Goal: Ask a question: Ask a question

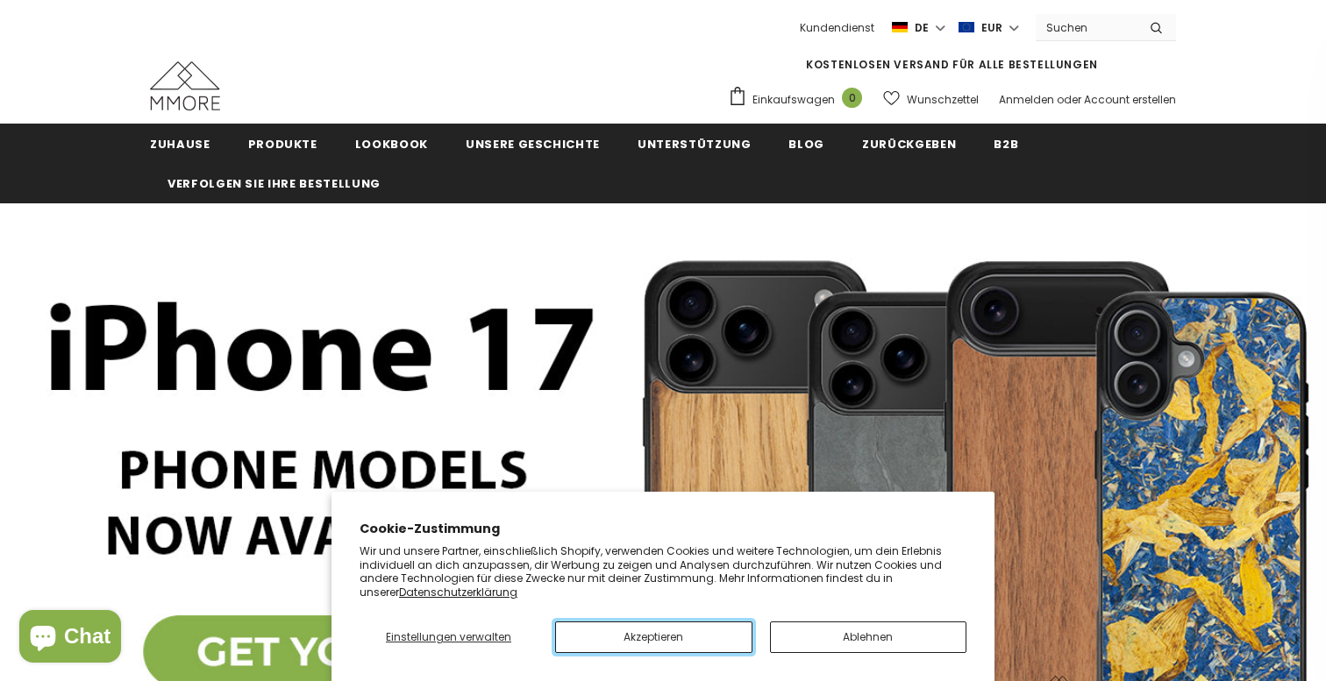
click at [638, 639] on button "Akzeptieren" at bounding box center [653, 638] width 197 height 32
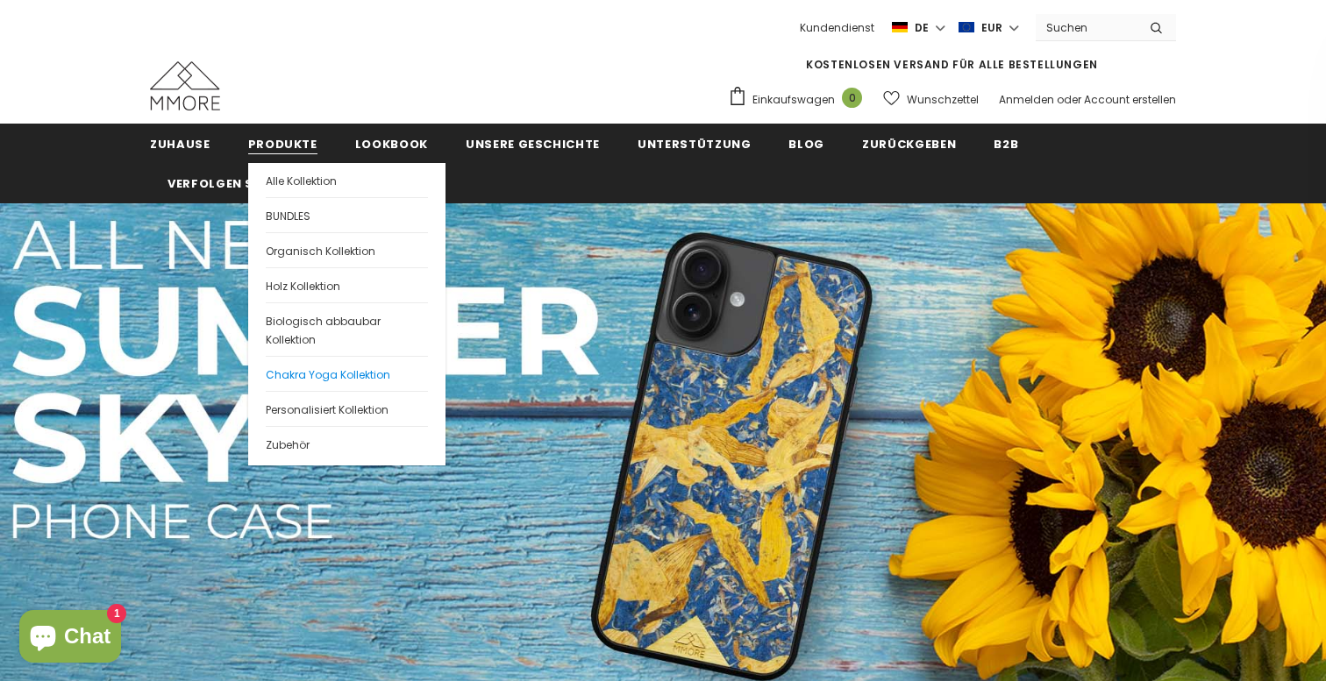
click at [294, 374] on span "Chakra Yoga Kollektion" at bounding box center [328, 374] width 124 height 15
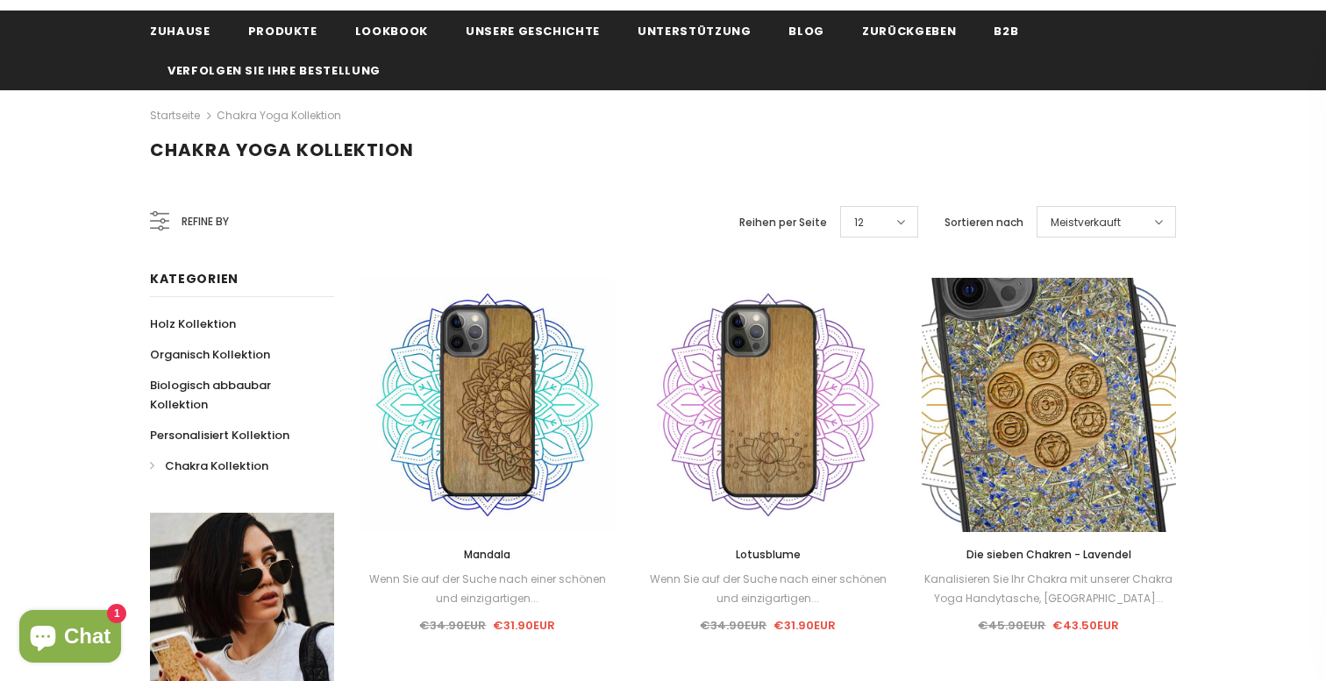
scroll to position [102, 0]
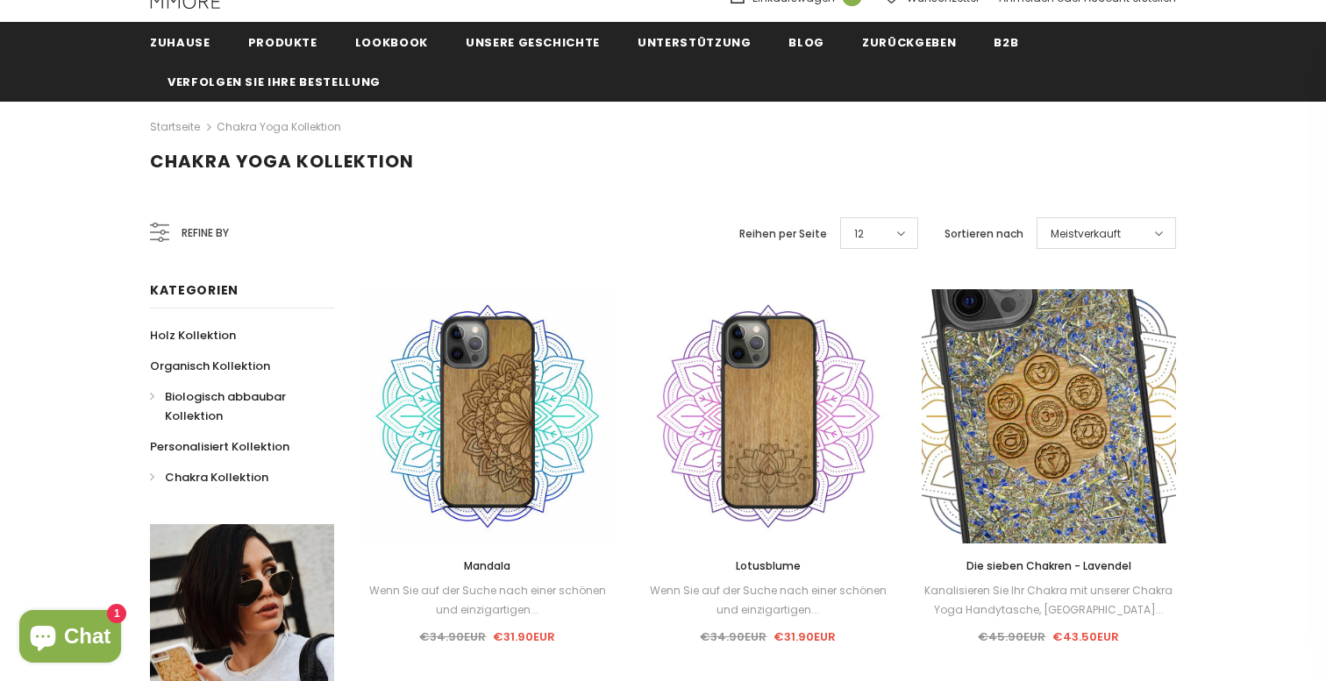
click at [213, 401] on span "Biologisch abbaubar Kollektion" at bounding box center [225, 406] width 121 height 36
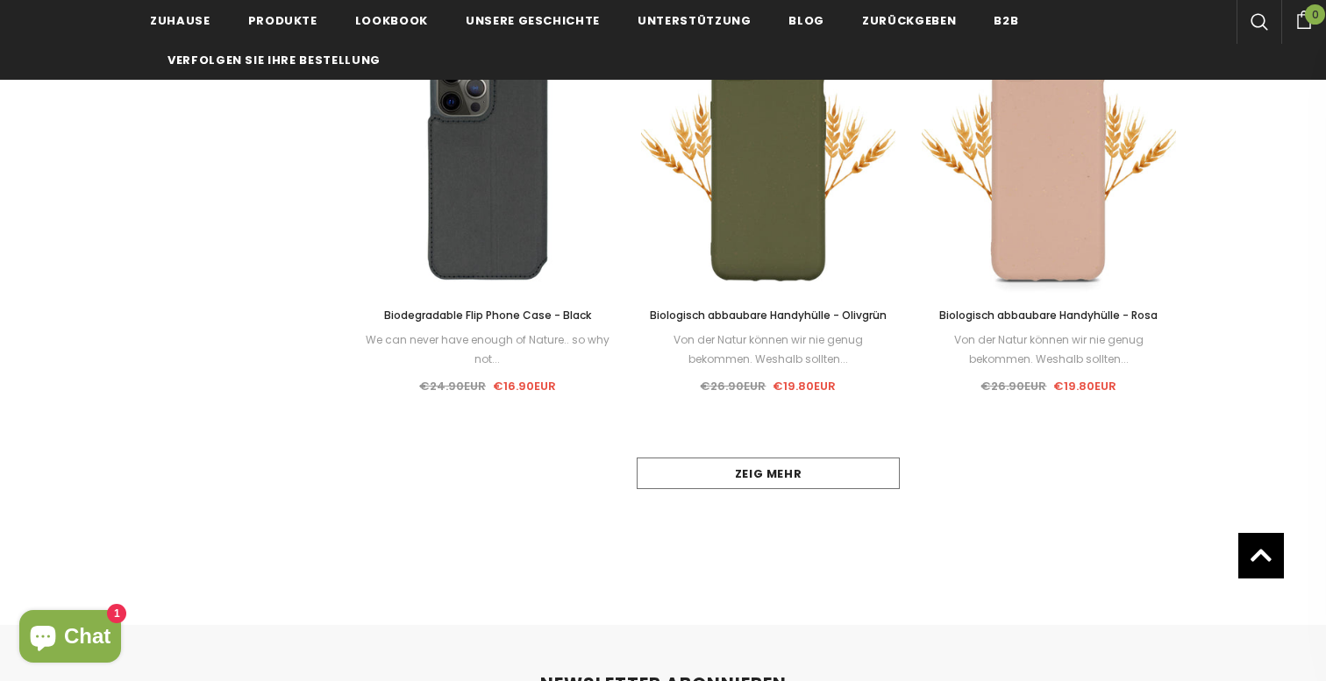
scroll to position [1613, 0]
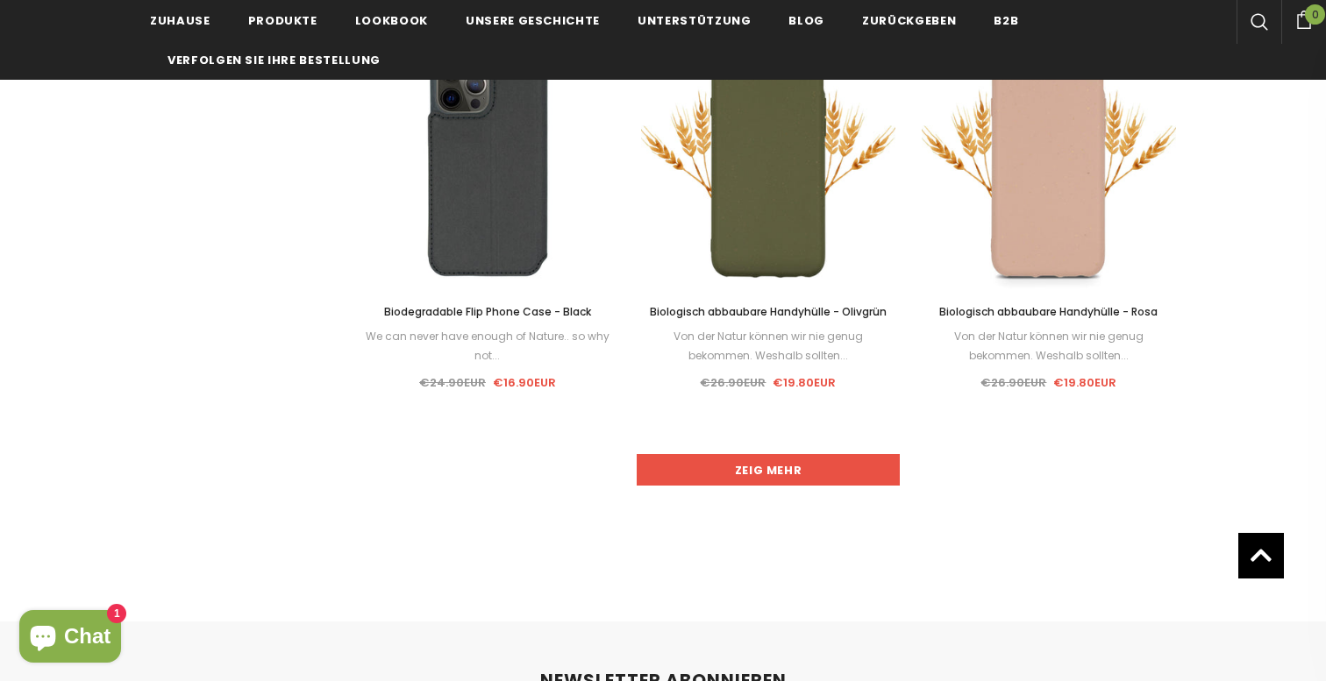
click at [754, 466] on link "Zeig mehr" at bounding box center [767, 470] width 263 height 32
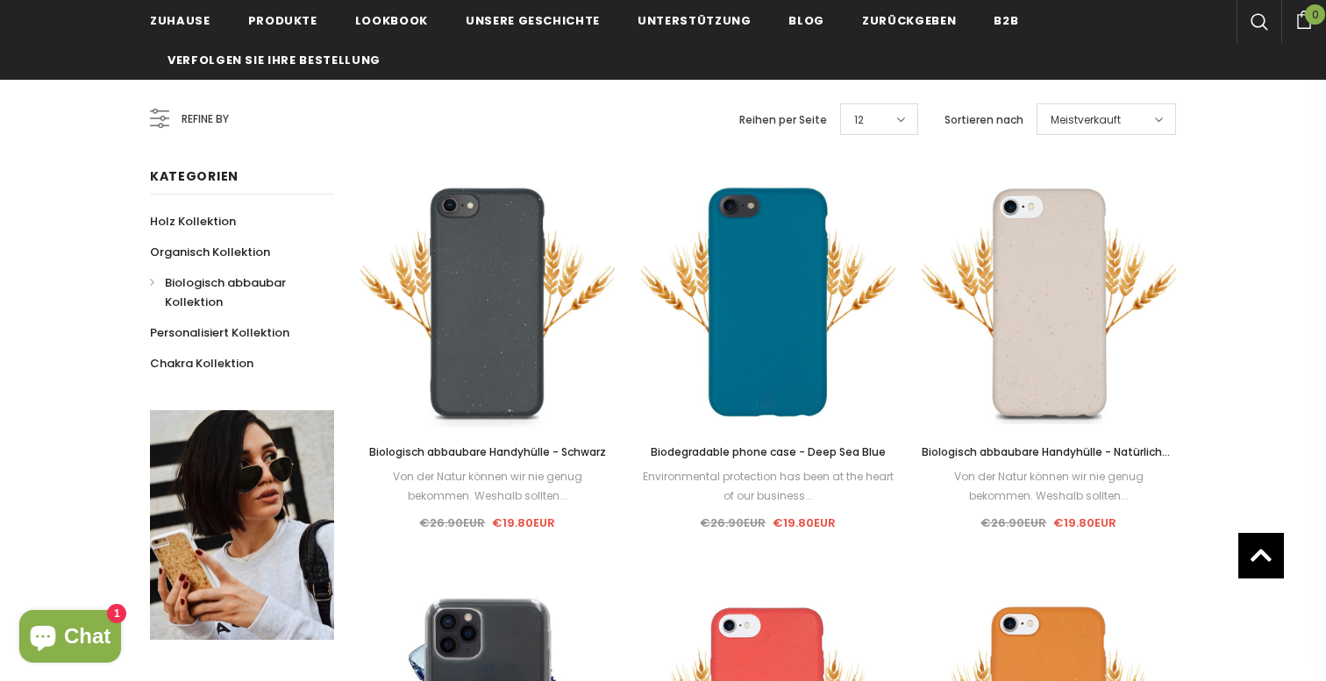
scroll to position [0, 0]
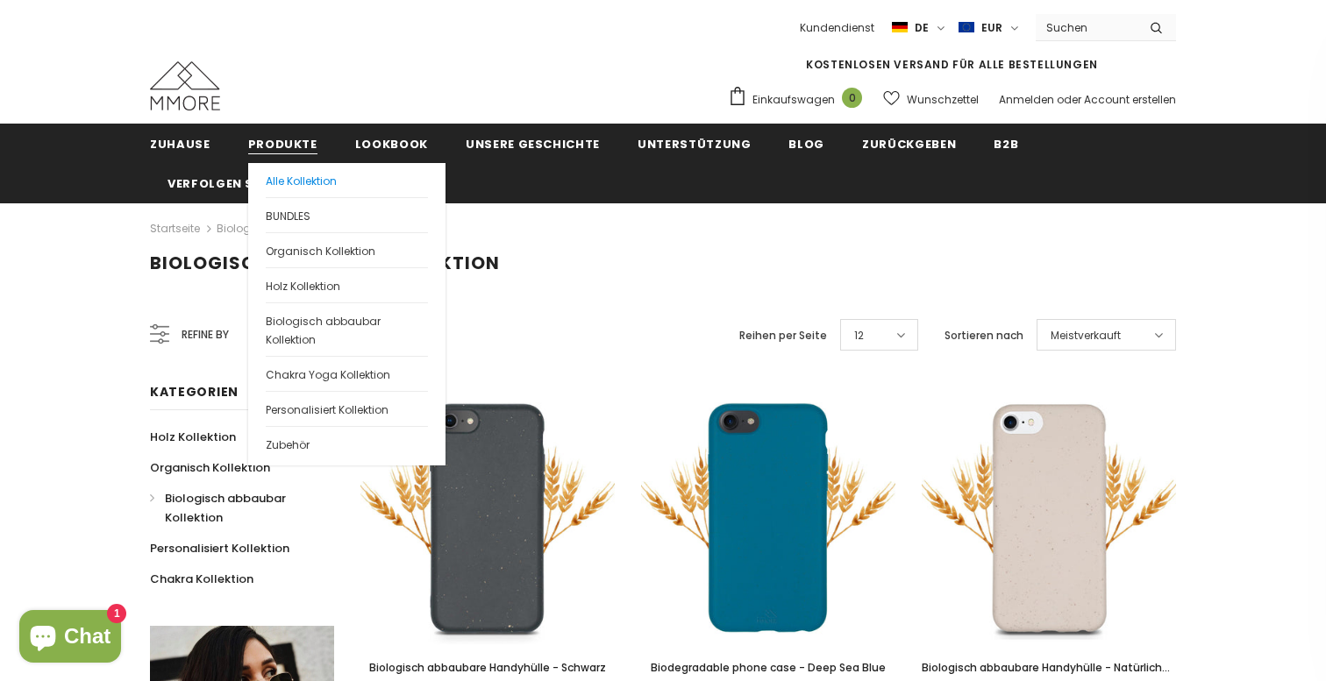
click at [294, 180] on span "Alle Kollektion" at bounding box center [301, 181] width 71 height 15
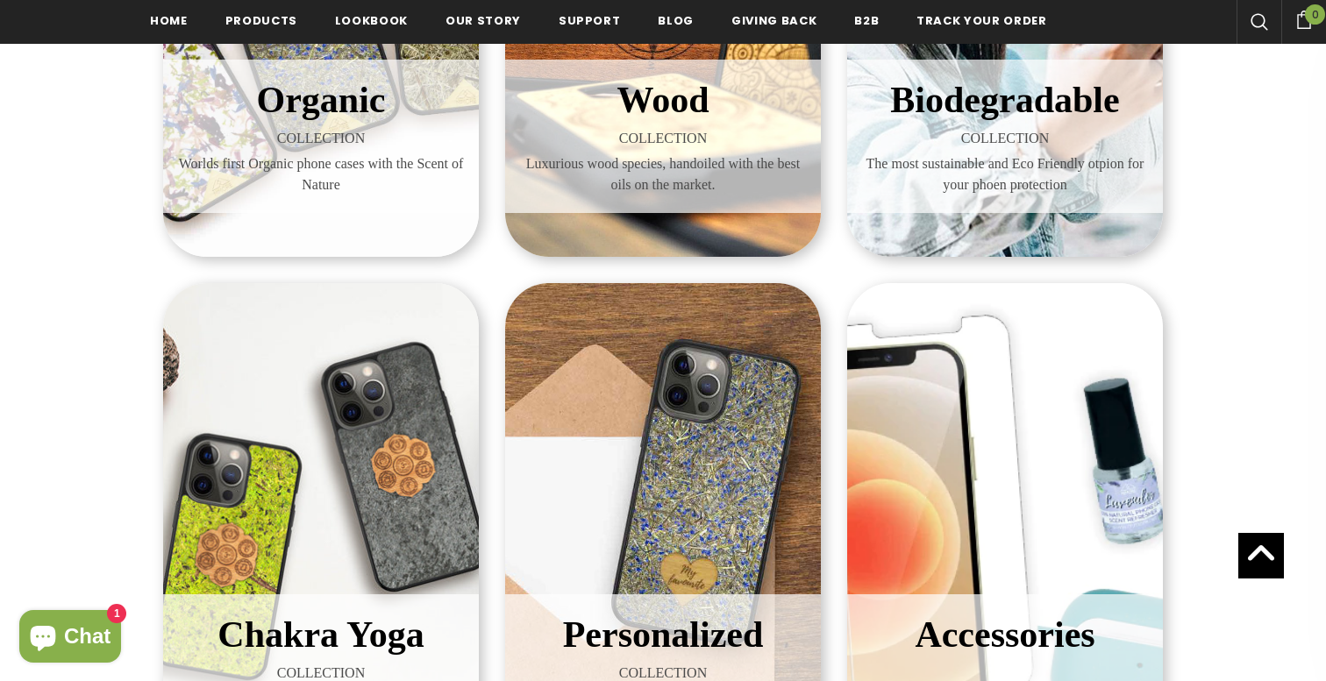
scroll to position [343, 0]
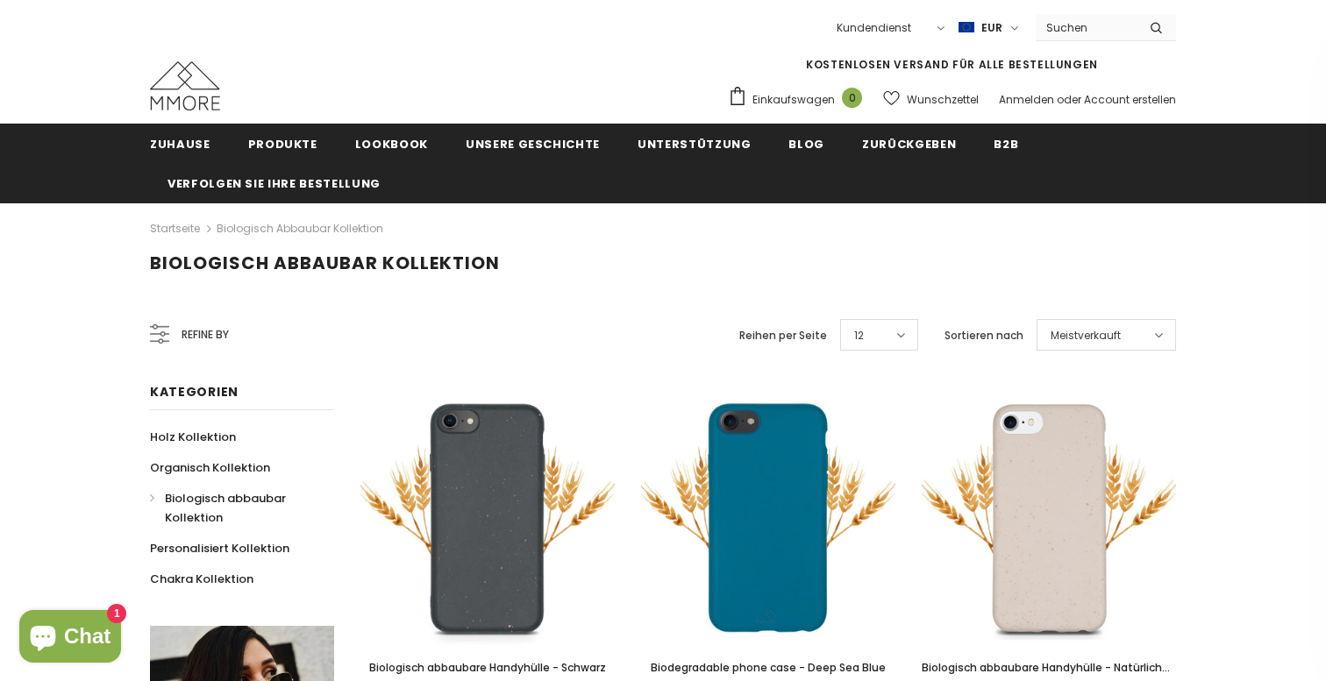
click at [64, 633] on icon "Chat-Fenster" at bounding box center [43, 636] width 42 height 42
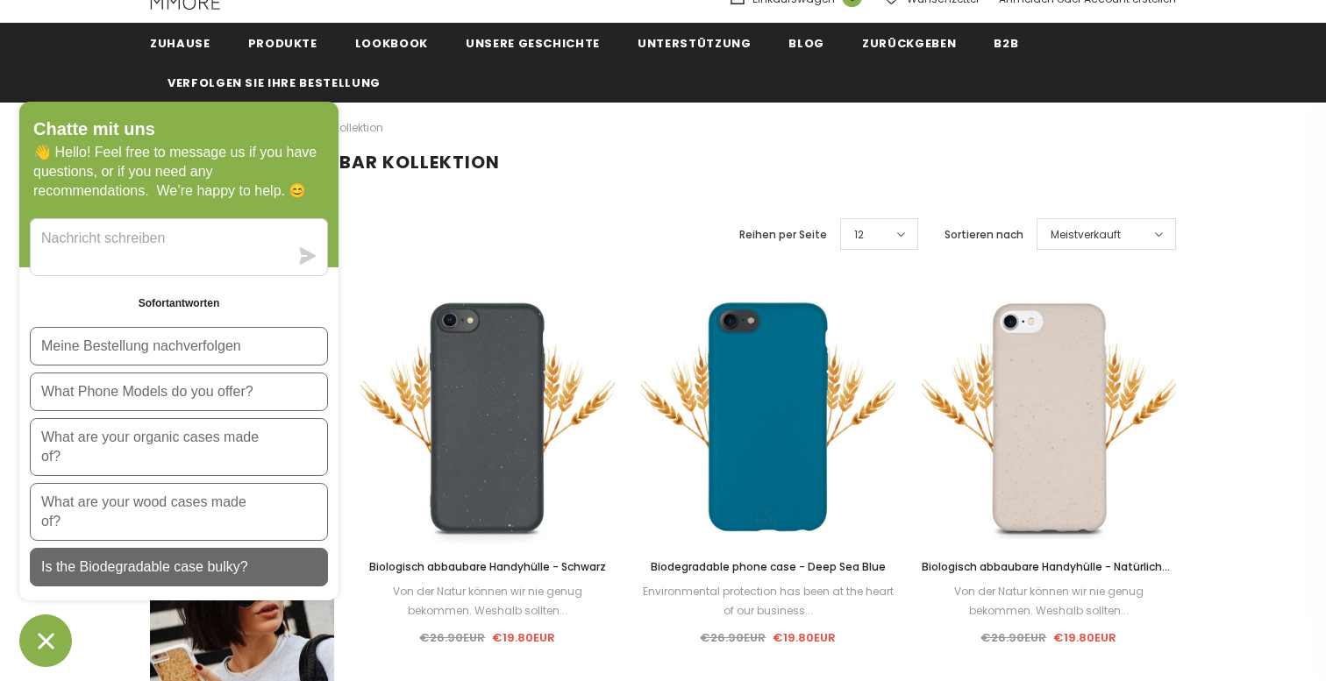
scroll to position [124, 0]
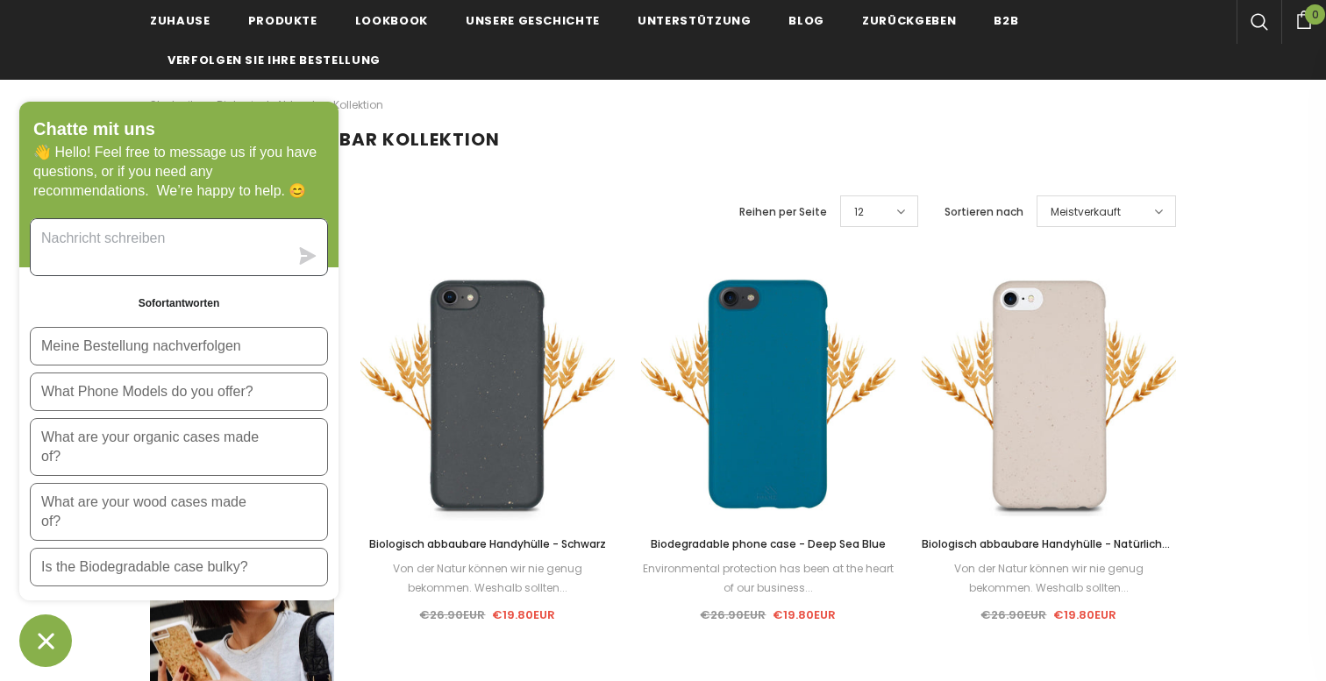
click at [103, 222] on textarea "Sende uns eine Nachricht" at bounding box center [160, 247] width 258 height 56
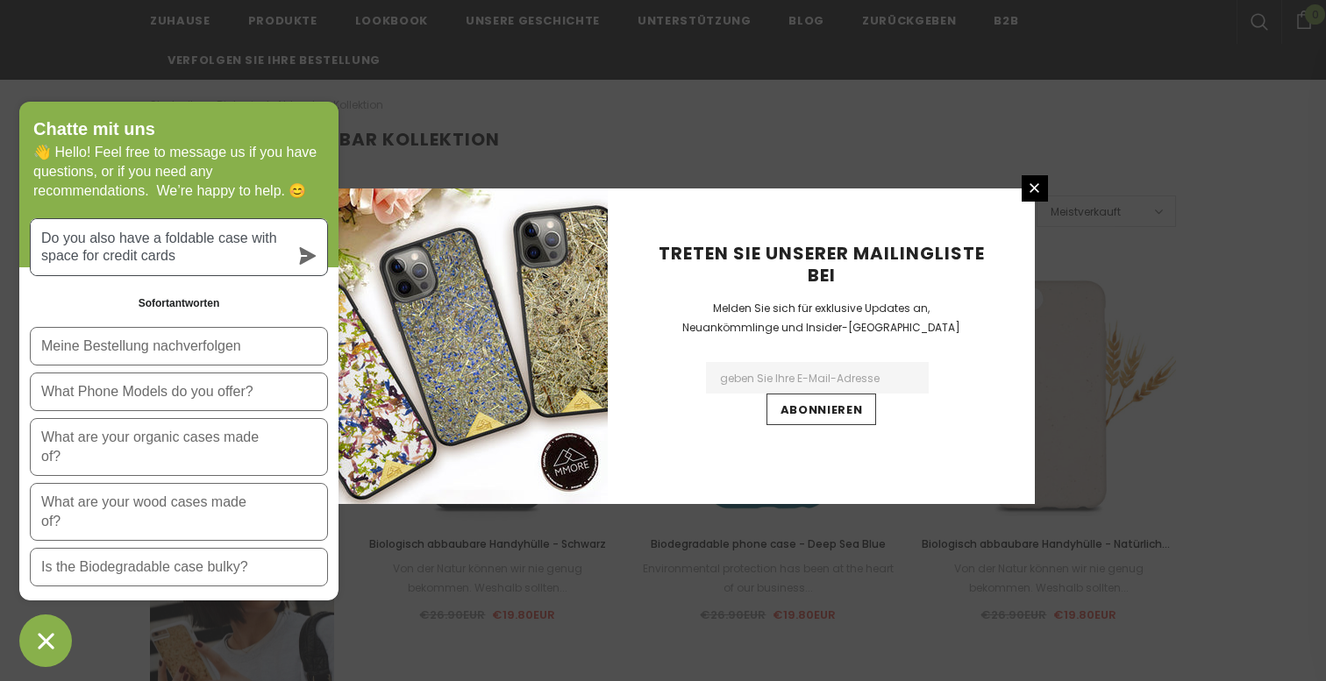
type textarea "Do you also have a foldable case with space for credit cards?"
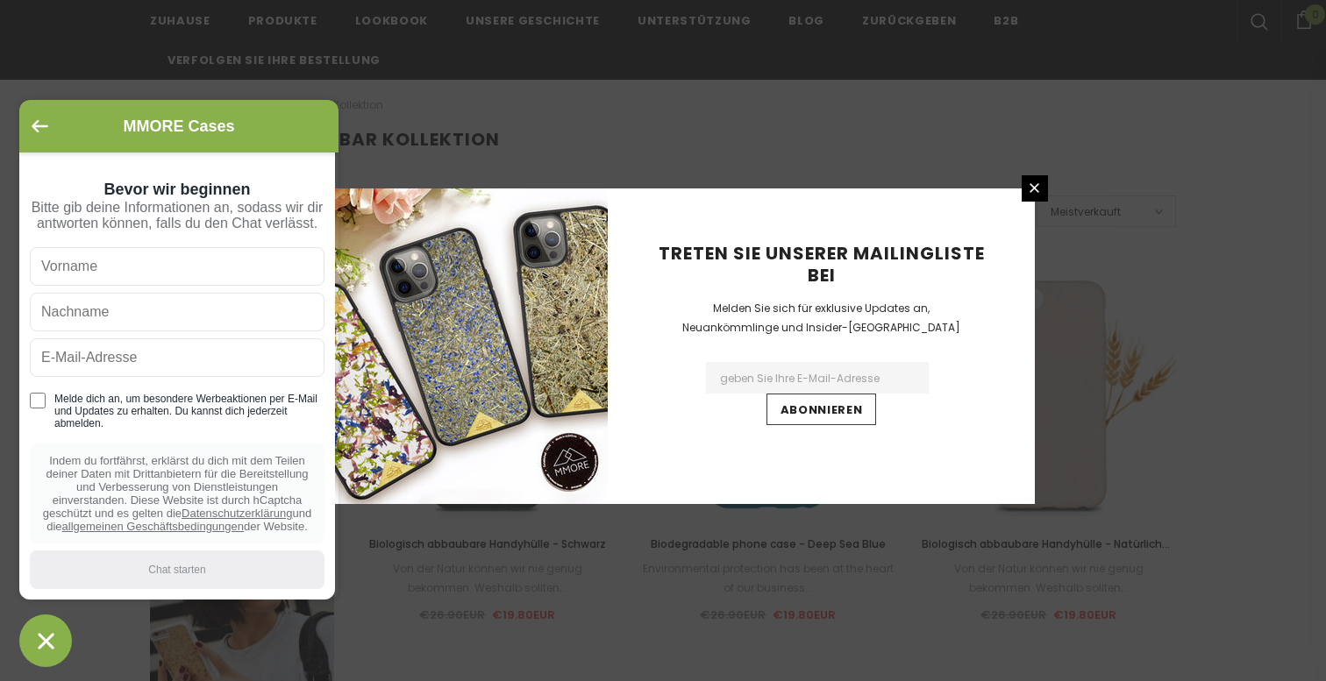
scroll to position [68, 0]
click at [42, 127] on icon "Zurück zum Hauptbildschirm" at bounding box center [40, 126] width 17 height 12
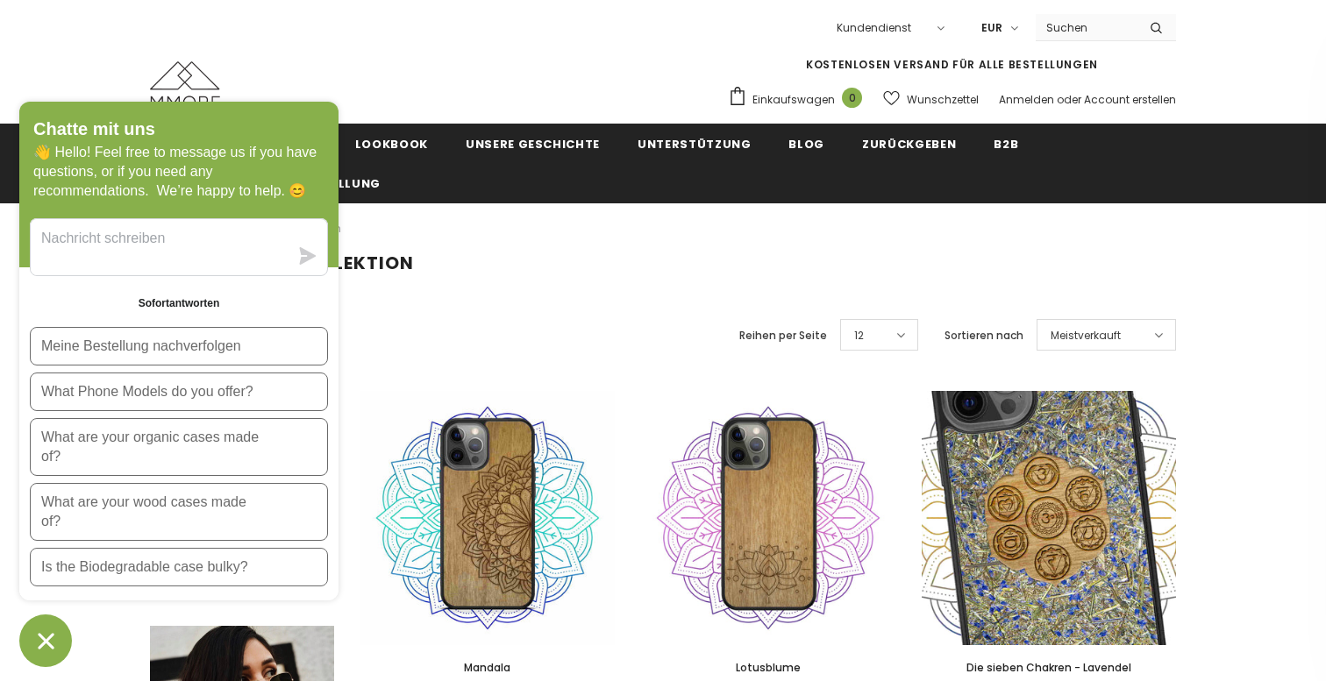
scroll to position [102, 0]
